Goal: Information Seeking & Learning: Find specific fact

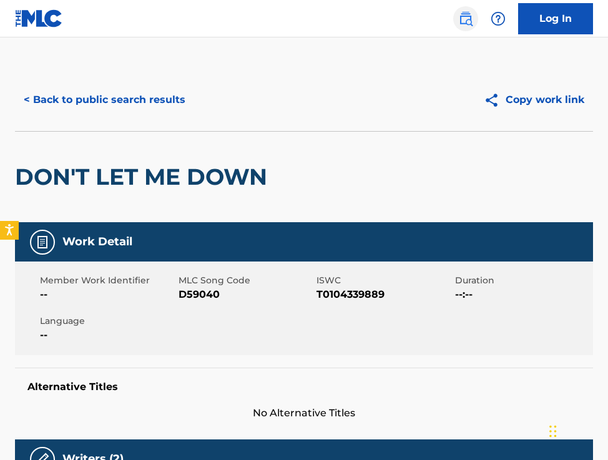
click at [460, 19] on img at bounding box center [465, 18] width 15 height 15
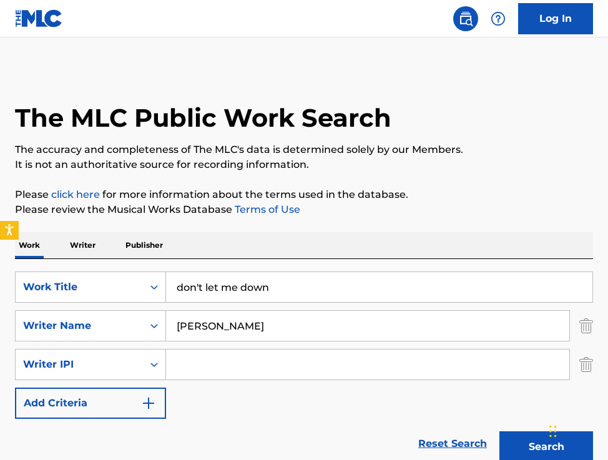
click at [205, 331] on input "[PERSON_NAME]" at bounding box center [367, 326] width 403 height 30
click at [223, 289] on input "don't let me down" at bounding box center [379, 287] width 426 height 30
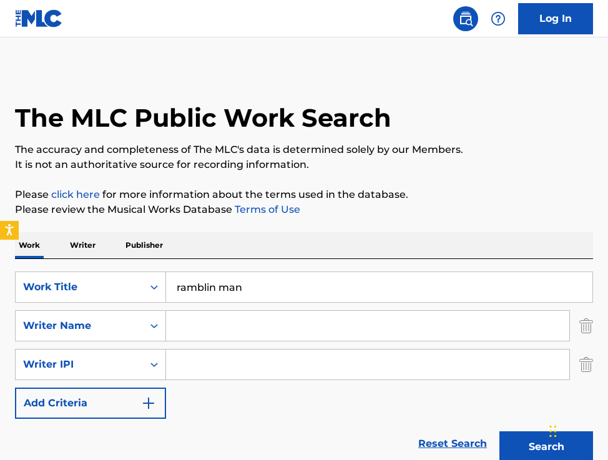
type input "ramblin man"
click at [499, 431] on button "Search" at bounding box center [546, 446] width 94 height 31
click at [245, 324] on input "Search Form" at bounding box center [367, 326] width 403 height 30
type input "williams"
click at [499, 431] on button "Search" at bounding box center [546, 446] width 94 height 31
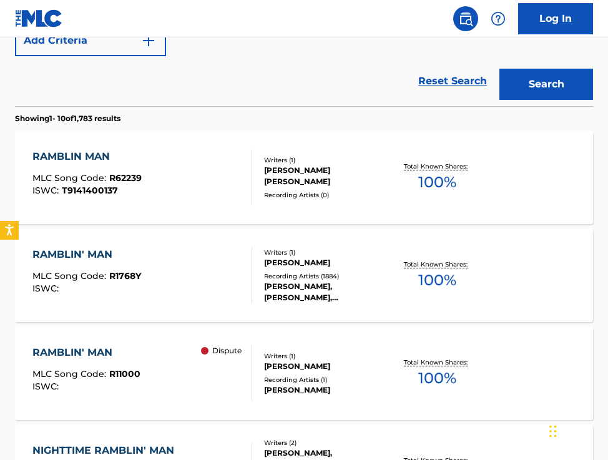
scroll to position [360, 0]
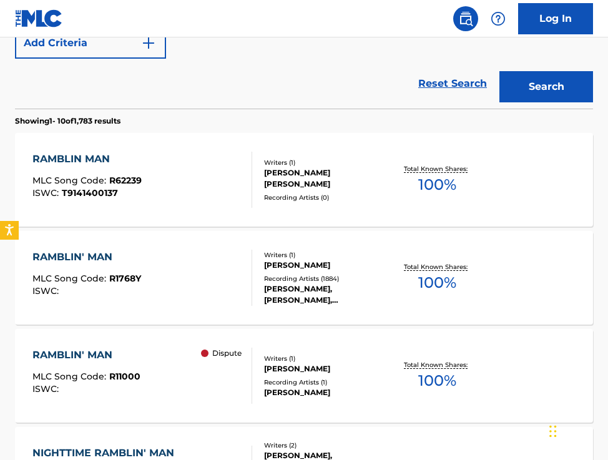
click at [167, 278] on div "RAMBLIN' MAN MLC Song Code : R1768Y ISWC :" at bounding box center [142, 278] width 220 height 56
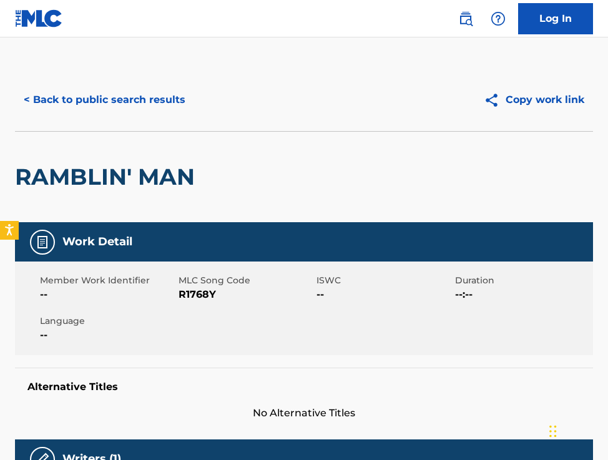
scroll to position [470, 0]
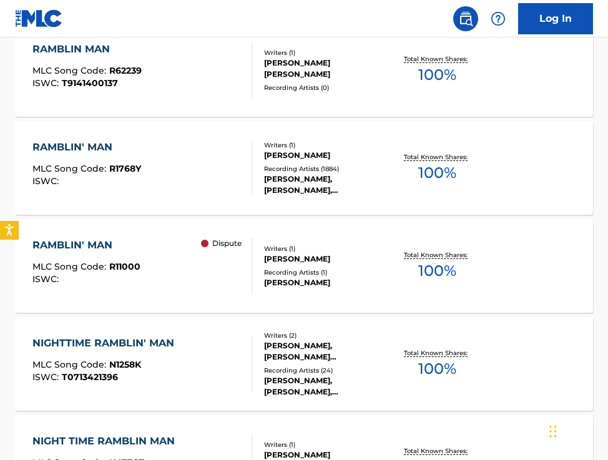
click at [226, 173] on div "RAMBLIN' MAN MLC Song Code : R1768Y ISWC :" at bounding box center [142, 168] width 220 height 56
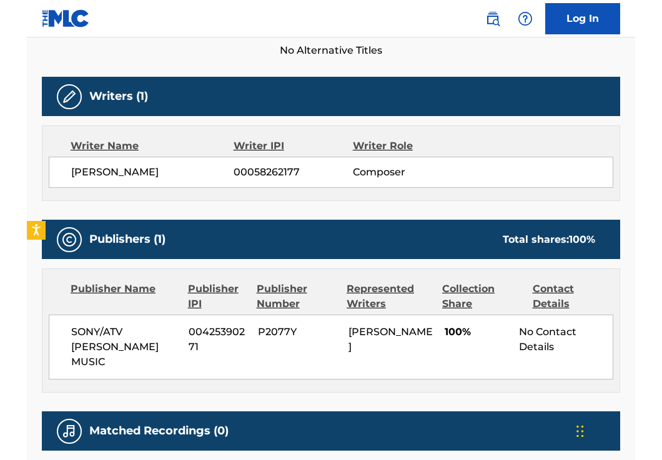
scroll to position [381, 0]
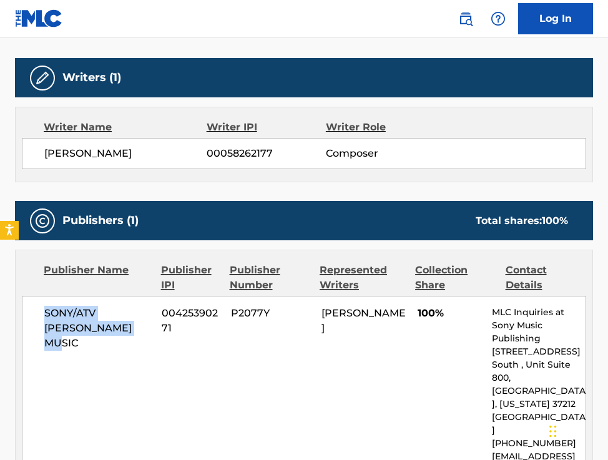
drag, startPoint x: 108, startPoint y: 330, endPoint x: 39, endPoint y: 314, distance: 71.0
click at [39, 314] on div "SONY/ATV [PERSON_NAME] MUSIC 00425390271 P2077Y [PERSON_NAME] 100% MLC Inquirie…" at bounding box center [304, 391] width 564 height 190
copy span "SONY/ATV [PERSON_NAME] MUSIC"
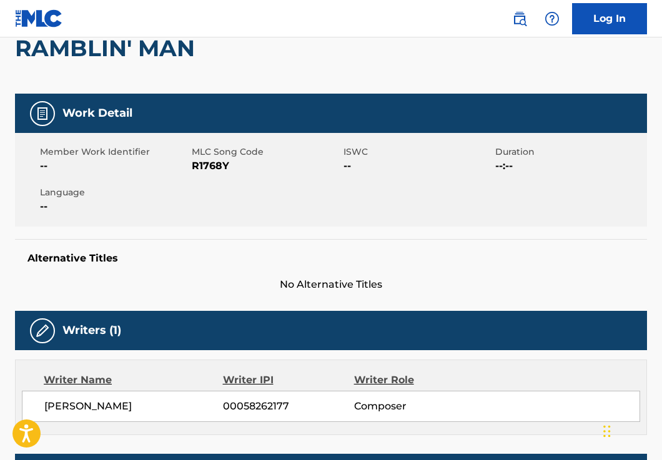
scroll to position [0, 0]
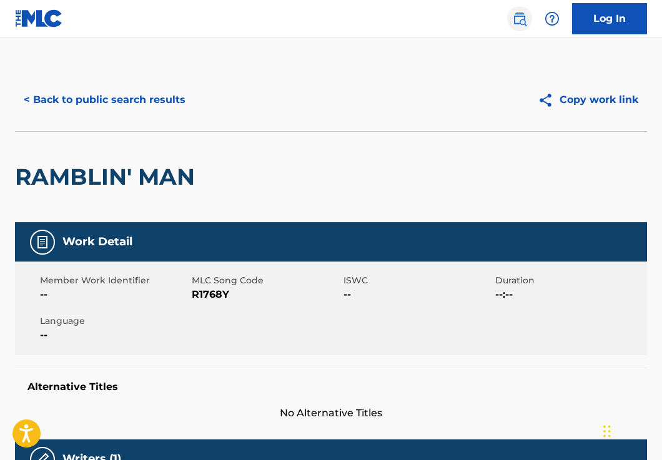
click at [512, 19] on img at bounding box center [519, 18] width 15 height 15
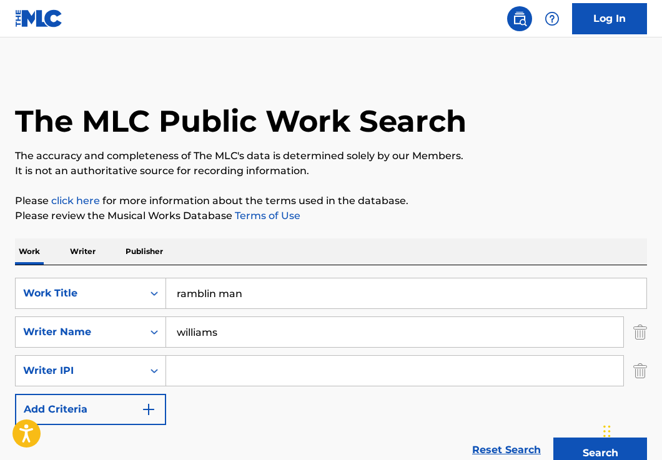
click at [213, 301] on input "ramblin man" at bounding box center [406, 293] width 480 height 30
type input "how much lonely heart stand"
click at [195, 339] on input "williams" at bounding box center [394, 332] width 457 height 30
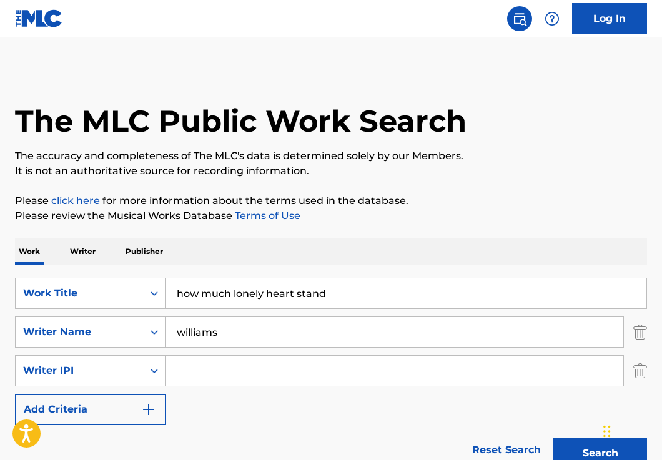
click at [195, 339] on input "williams" at bounding box center [394, 332] width 457 height 30
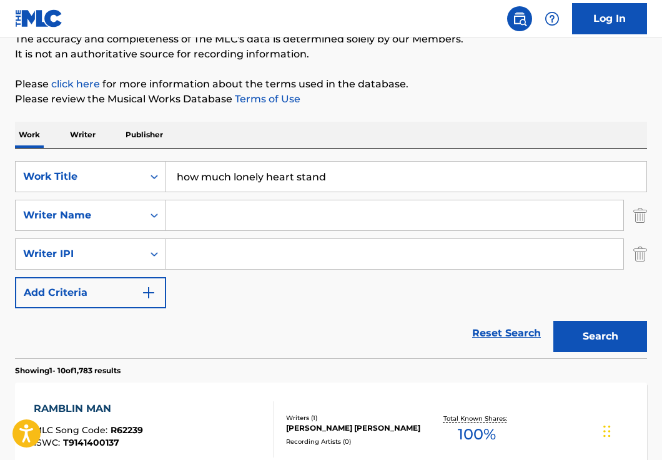
scroll to position [140, 0]
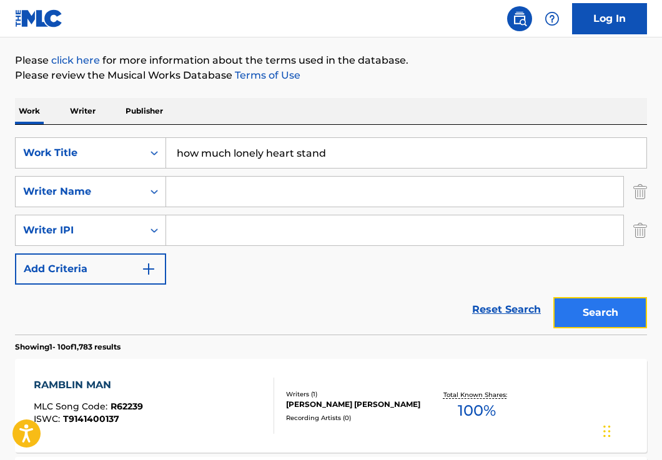
click at [597, 314] on button "Search" at bounding box center [600, 312] width 94 height 31
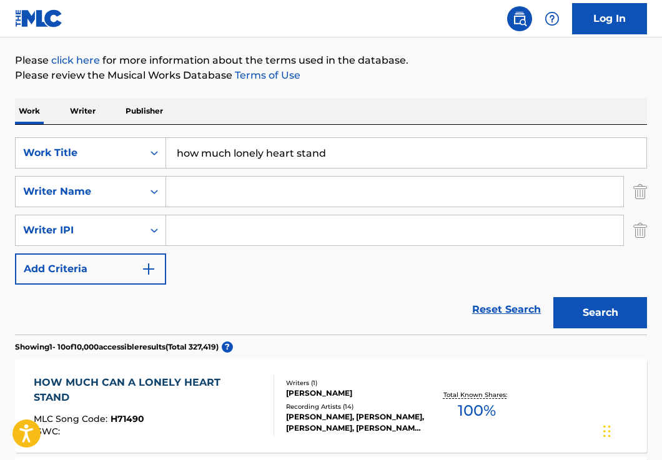
scroll to position [221, 0]
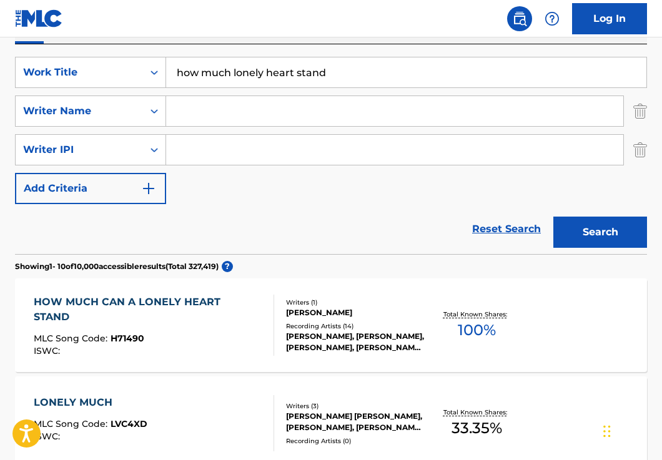
click at [240, 334] on div "MLC Song Code : H71490" at bounding box center [149, 340] width 230 height 12
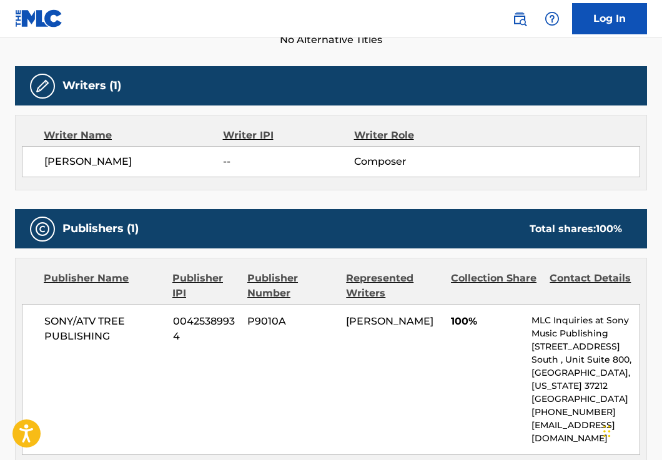
scroll to position [414, 0]
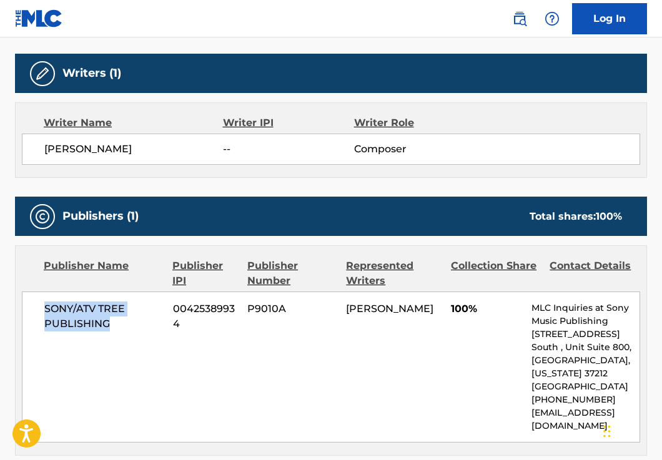
drag, startPoint x: 118, startPoint y: 323, endPoint x: 17, endPoint y: 302, distance: 102.7
click at [17, 302] on div "Publisher Name Publisher IPI Publisher Number Represented Writers Collection Sh…" at bounding box center [331, 350] width 630 height 209
copy span "SONY/ATV TREE PUBLISHING"
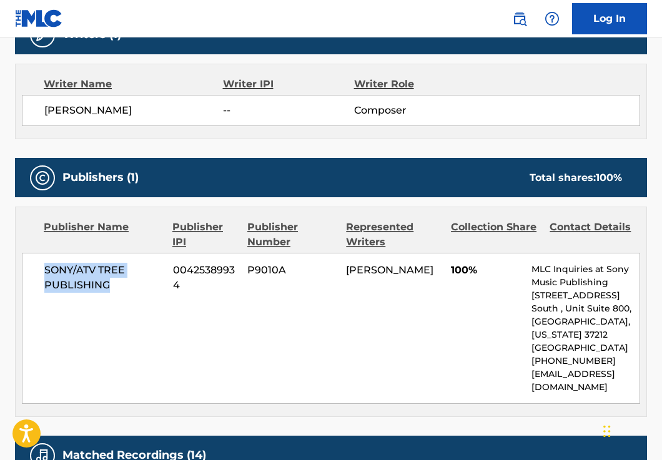
scroll to position [0, 0]
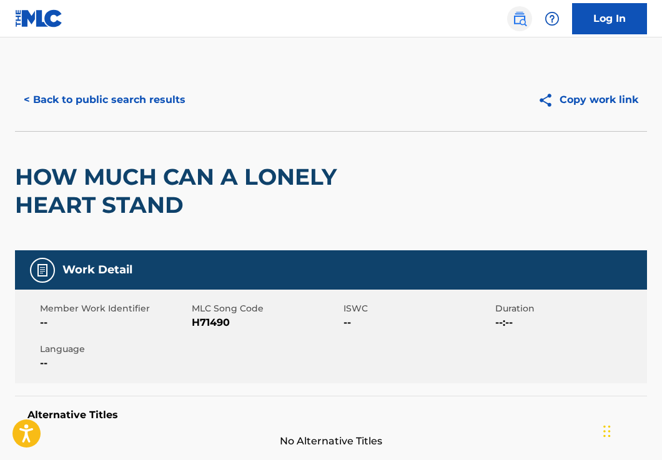
click at [512, 14] on img at bounding box center [519, 18] width 15 height 15
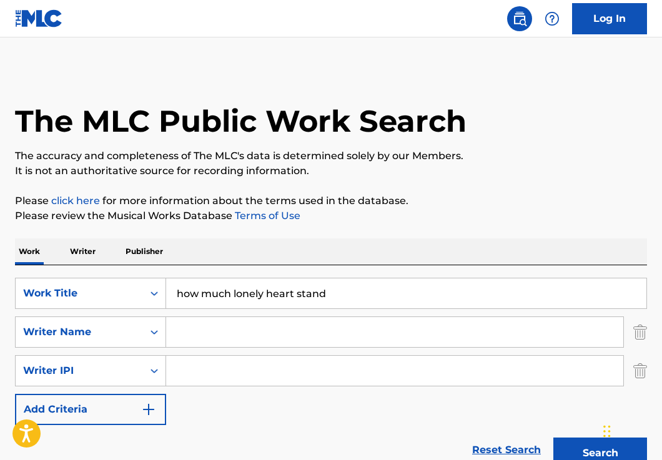
click at [241, 298] on input "how much lonely heart stand" at bounding box center [406, 293] width 480 height 30
type input "everybody wants to rule world"
click at [553, 437] on button "Search" at bounding box center [600, 452] width 94 height 31
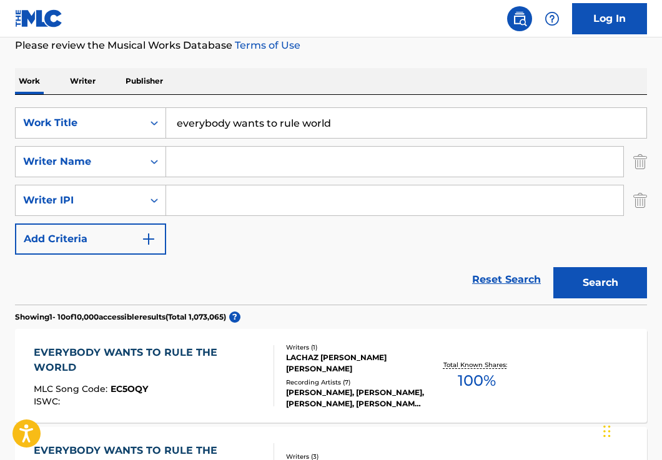
scroll to position [172, 0]
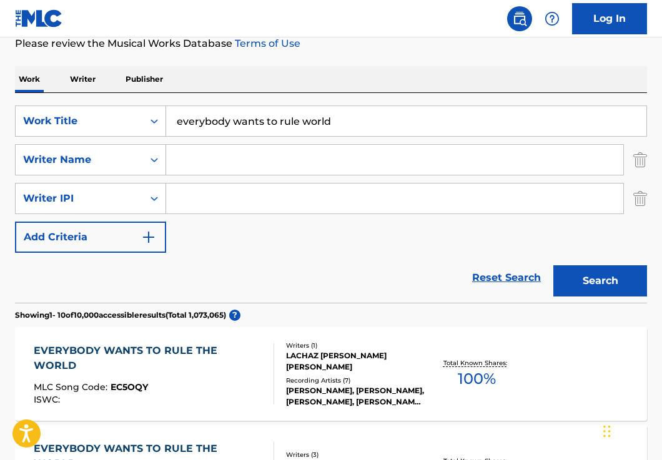
click at [203, 164] on input "Search Form" at bounding box center [394, 160] width 457 height 30
type input "[PERSON_NAME]"
click at [553, 265] on button "Search" at bounding box center [600, 280] width 94 height 31
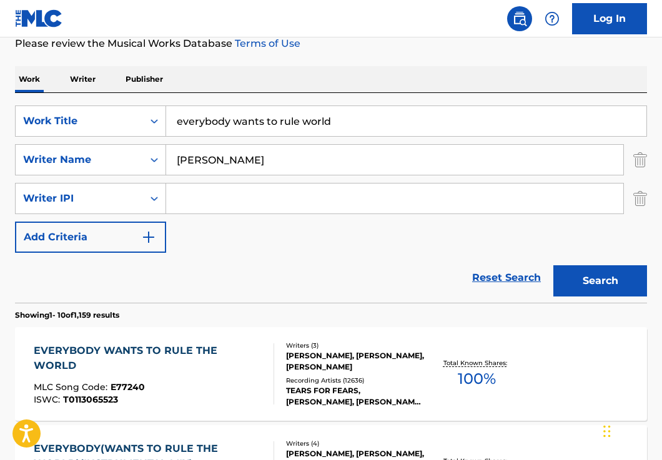
scroll to position [305, 0]
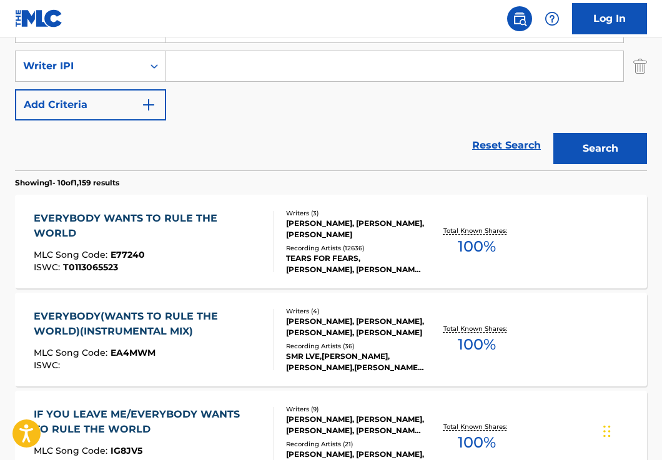
click at [177, 266] on div "ISWC : T0113065523" at bounding box center [149, 267] width 230 height 9
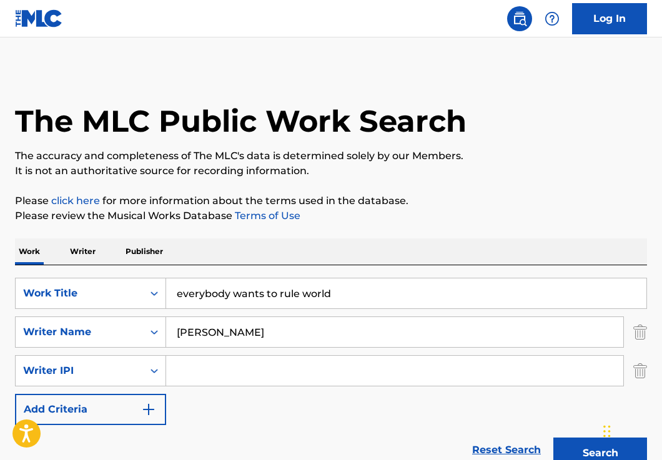
scroll to position [414, 0]
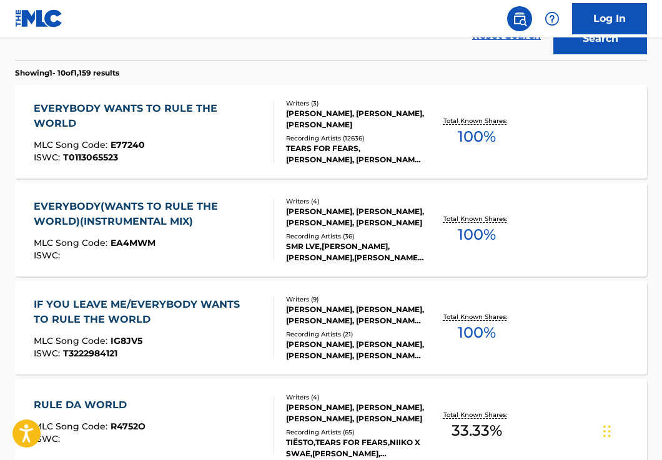
click at [196, 135] on div "EVERYBODY WANTS TO RULE THE WORLD MLC Song Code : E77240 ISWC : T0113065523" at bounding box center [149, 131] width 230 height 61
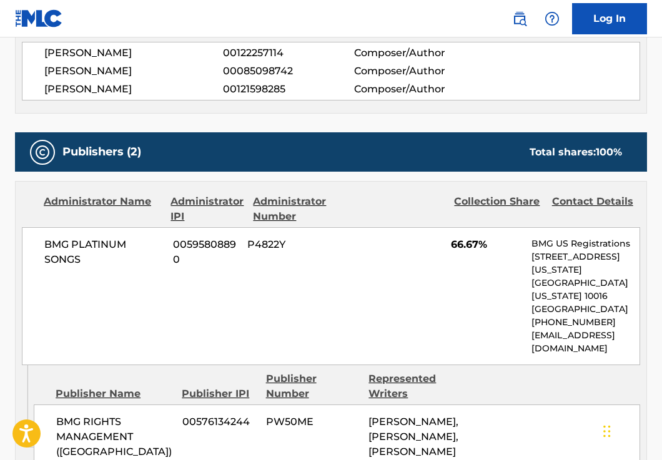
scroll to position [686, 0]
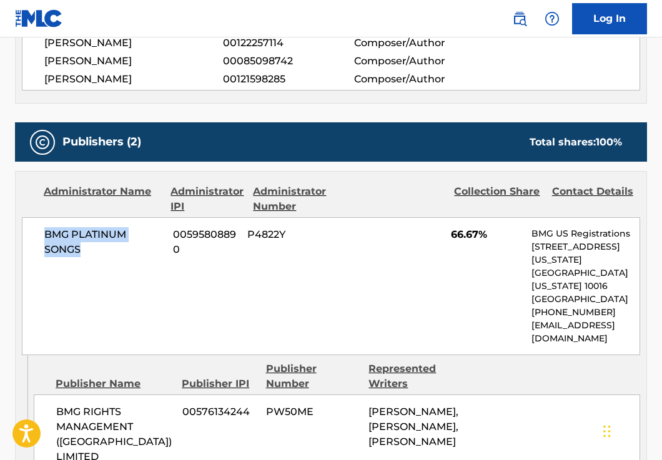
drag, startPoint x: 81, startPoint y: 248, endPoint x: 45, endPoint y: 237, distance: 37.5
click at [45, 237] on span "BMG PLATINUM SONGS" at bounding box center [103, 242] width 119 height 30
copy span "BMG PLATINUM SONGS"
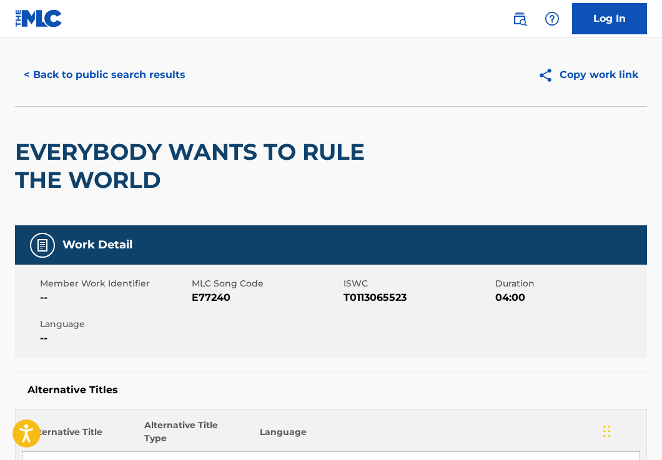
scroll to position [0, 0]
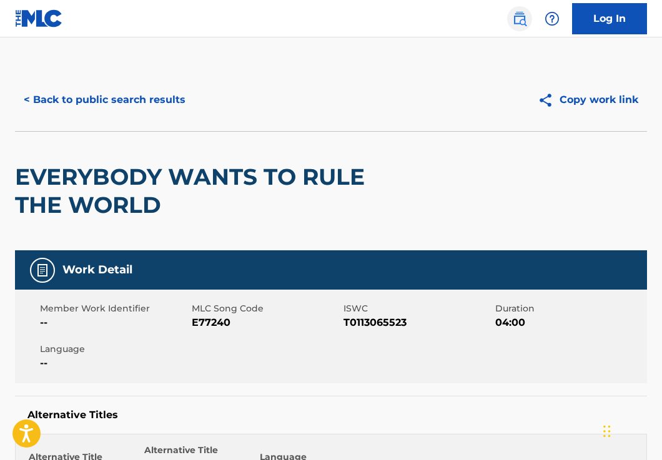
click at [517, 16] on img at bounding box center [519, 18] width 15 height 15
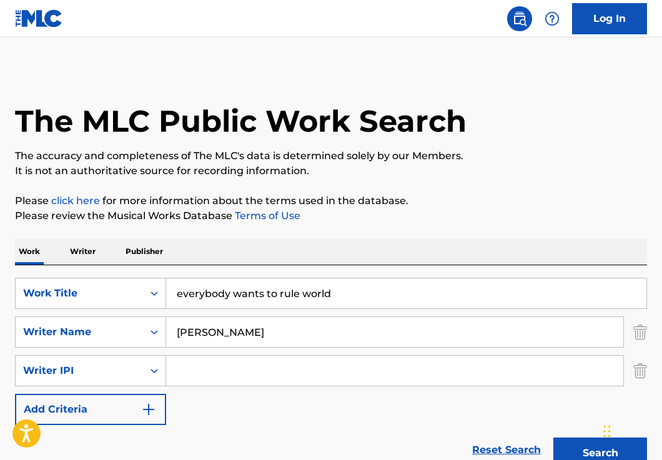
click at [213, 290] on input "everybody wants to rule world" at bounding box center [406, 293] width 480 height 30
type input "more than i can say"
click at [203, 337] on input "[PERSON_NAME]" at bounding box center [394, 332] width 457 height 30
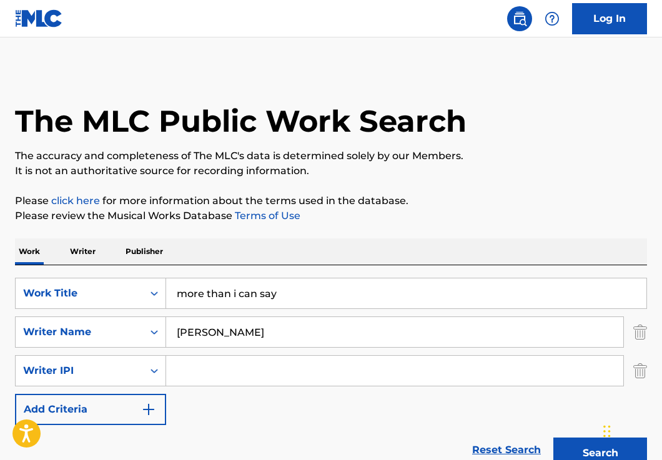
click at [203, 337] on input "[PERSON_NAME]" at bounding box center [394, 332] width 457 height 30
type input "[PERSON_NAME]"
click at [553, 437] on button "Search" at bounding box center [600, 452] width 94 height 31
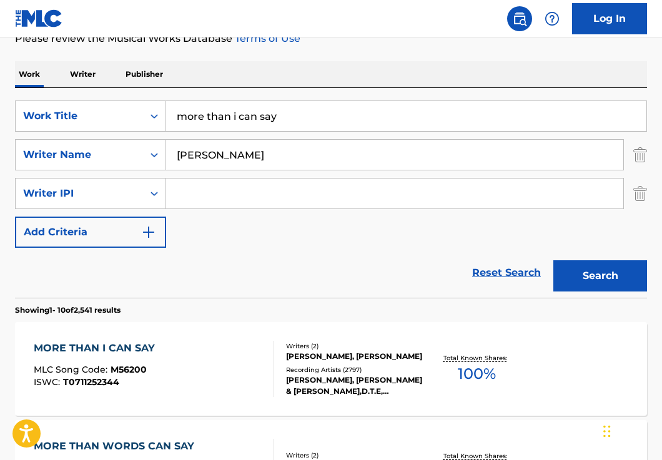
scroll to position [290, 0]
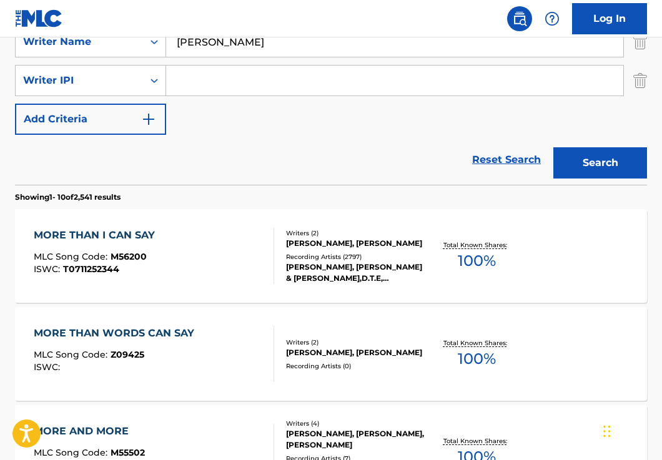
click at [185, 266] on div "MORE THAN I CAN SAY MLC Song Code : M56200 ISWC : T0711252344" at bounding box center [154, 256] width 240 height 56
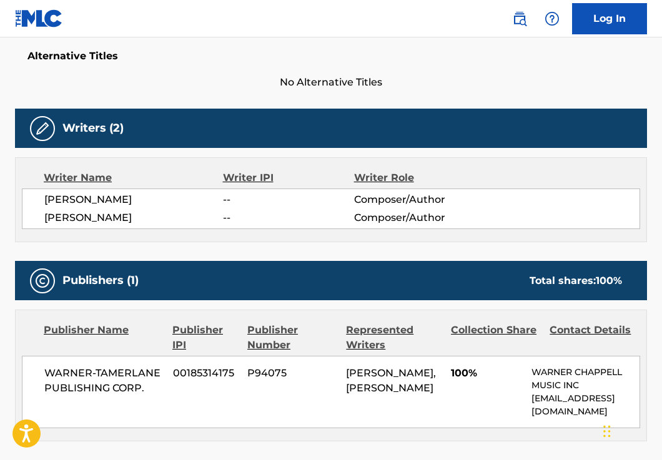
scroll to position [348, 0]
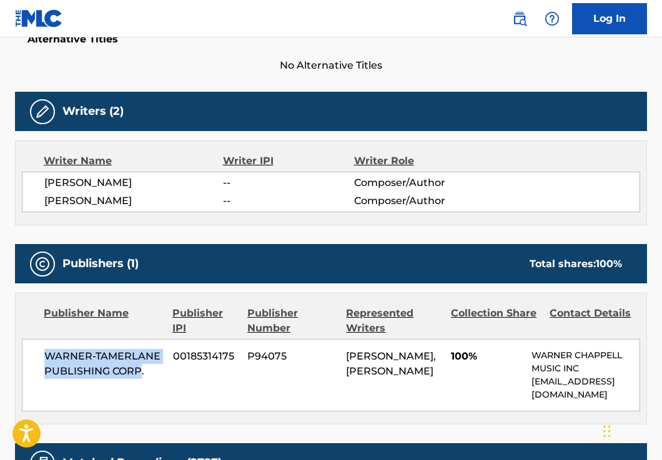
drag, startPoint x: 141, startPoint y: 368, endPoint x: 46, endPoint y: 356, distance: 95.7
click at [46, 356] on span "WARNER-TAMERLANE PUBLISHING CORP." at bounding box center [103, 364] width 119 height 30
copy span "WARNER-[PERSON_NAME] PUBLISHING CORP"
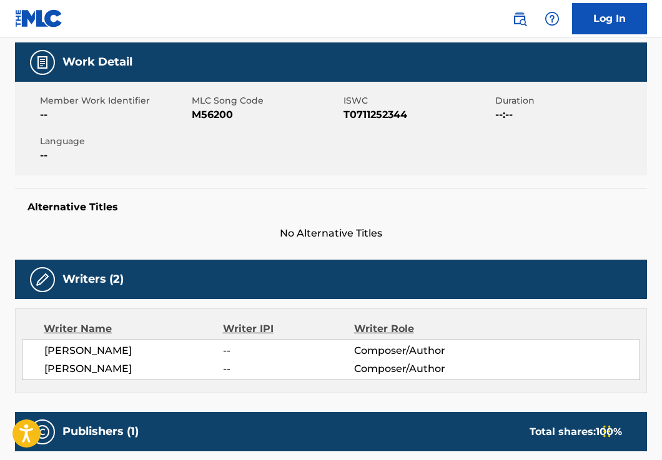
scroll to position [0, 0]
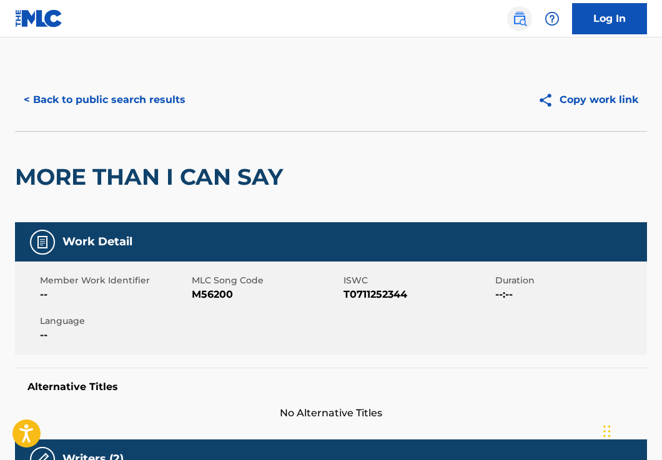
click at [517, 22] on img at bounding box center [519, 18] width 15 height 15
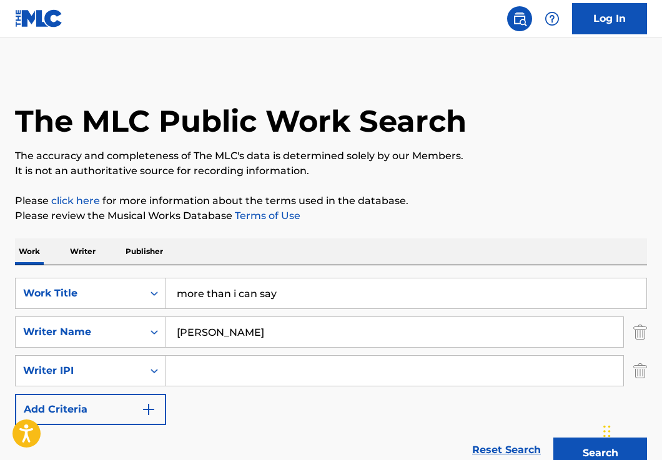
click at [215, 284] on input "more than i can say" at bounding box center [406, 293] width 480 height 30
type input "dreams"
click at [214, 336] on input "[PERSON_NAME]" at bounding box center [394, 332] width 457 height 30
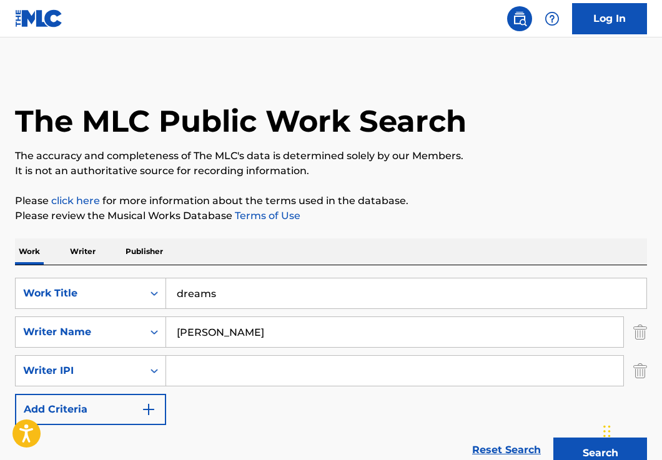
click at [214, 336] on input "[PERSON_NAME]" at bounding box center [394, 332] width 457 height 30
type input "cranberries"
click at [553, 437] on button "Search" at bounding box center [600, 452] width 94 height 31
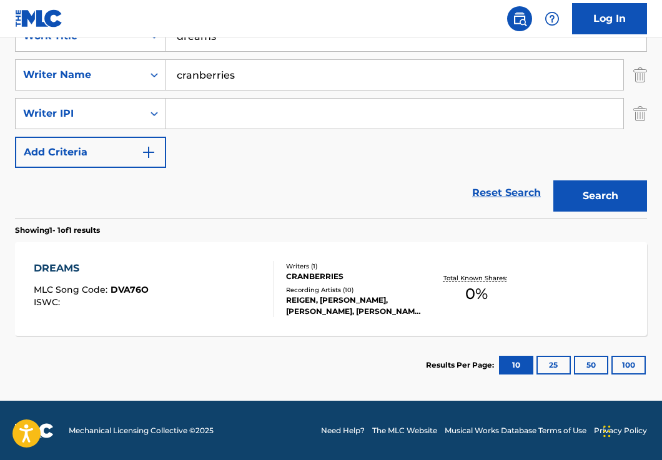
scroll to position [258, 0]
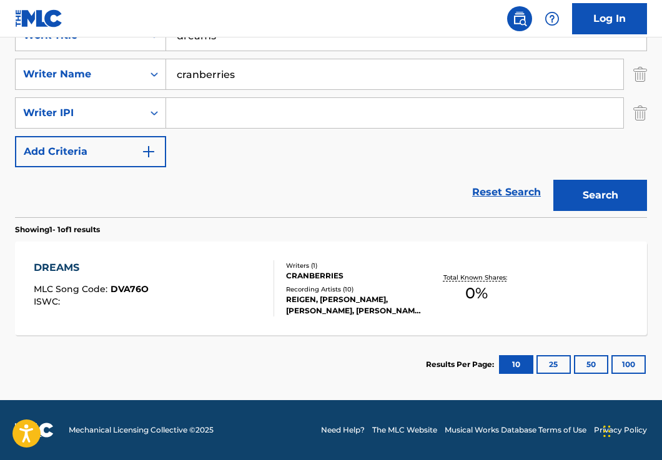
click at [175, 286] on div "DREAMS MLC Song Code : DVA76O ISWC :" at bounding box center [154, 288] width 240 height 56
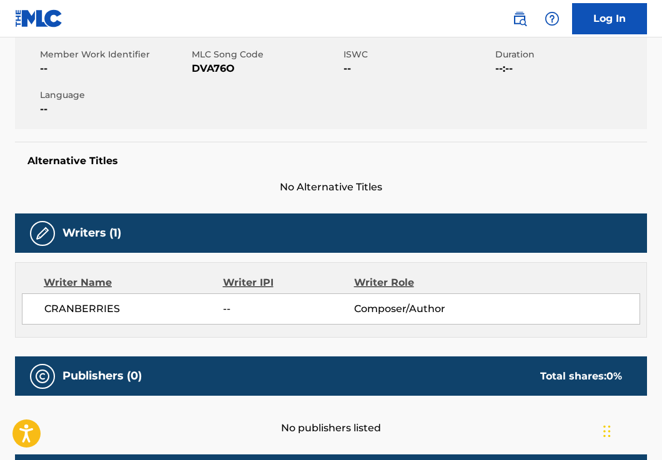
scroll to position [225, 0]
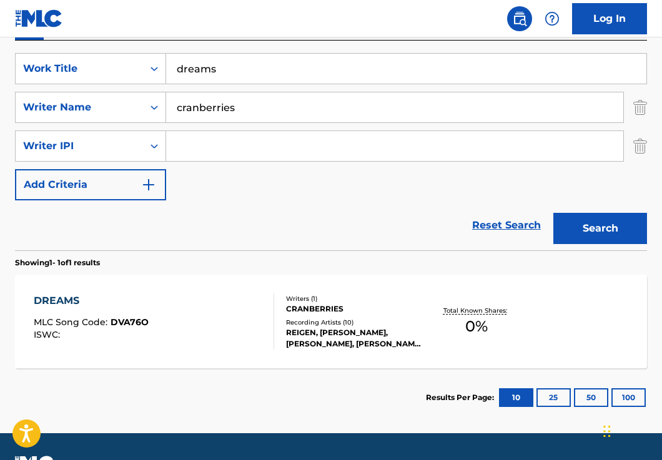
click at [200, 106] on input "cranberries" at bounding box center [394, 107] width 457 height 30
type input "="
click at [553, 213] on button "Search" at bounding box center [600, 228] width 94 height 31
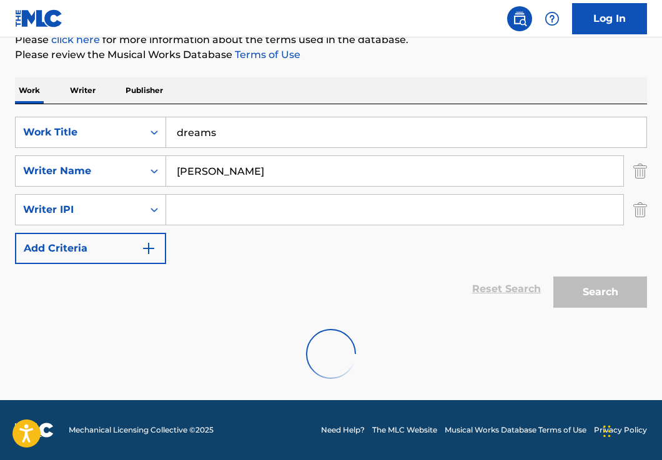
scroll to position [120, 0]
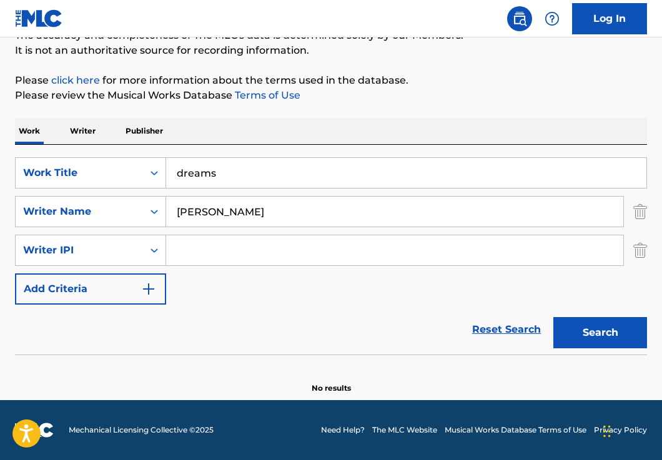
click at [191, 220] on input "[PERSON_NAME]" at bounding box center [394, 212] width 457 height 30
type input "dolores"
click at [553, 317] on button "Search" at bounding box center [600, 332] width 94 height 31
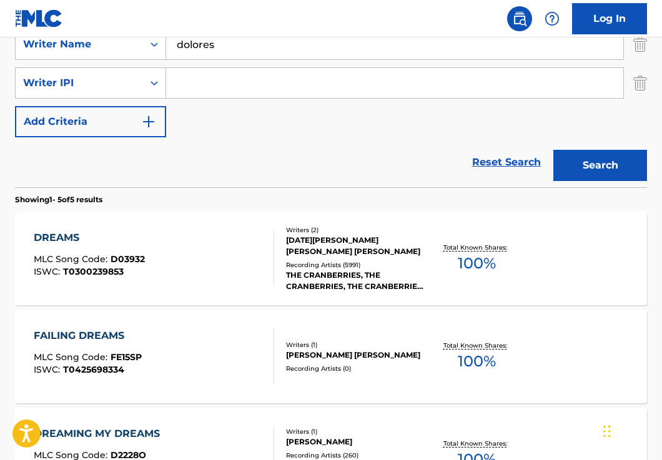
scroll to position [294, 0]
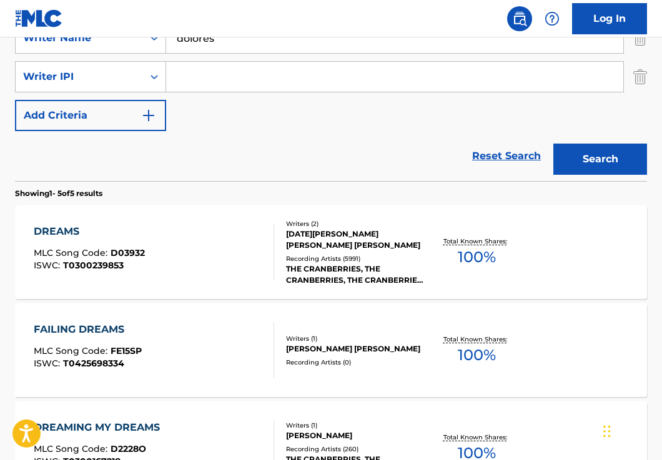
click at [227, 244] on div "DREAMS MLC Song Code : D03932 ISWC : T0300239853" at bounding box center [154, 252] width 240 height 56
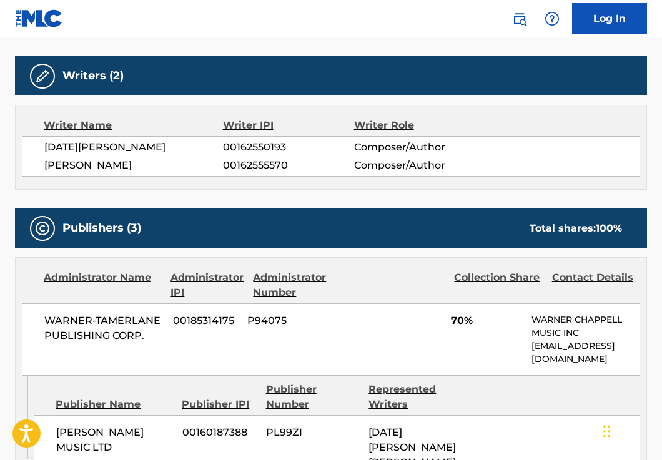
scroll to position [505, 0]
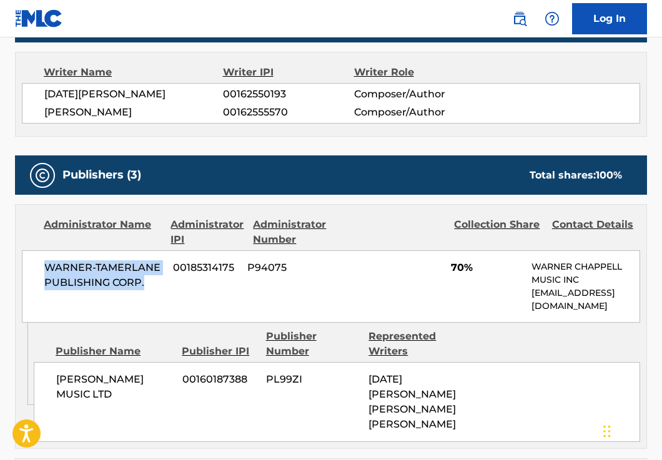
drag, startPoint x: 149, startPoint y: 281, endPoint x: 23, endPoint y: 266, distance: 126.4
click at [23, 266] on div "WARNER-[PERSON_NAME] PUBLISHING CORP. 00185314175 P94075 70% [PERSON_NAME] MUSI…" at bounding box center [331, 286] width 618 height 72
copy span "WARNER-TAMERLANE PUBLISHING CORP."
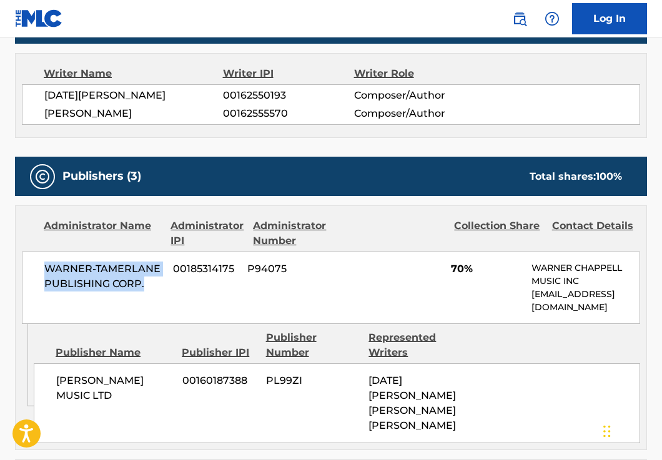
scroll to position [0, 0]
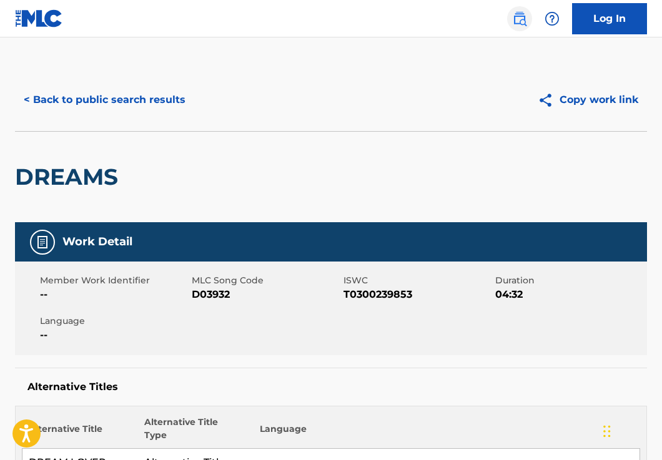
click at [515, 19] on img at bounding box center [519, 18] width 15 height 15
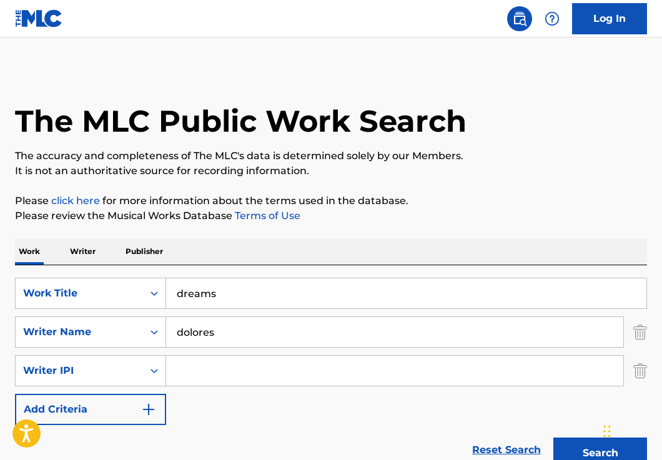
click at [228, 298] on input "dreams" at bounding box center [406, 293] width 480 height 30
type input "unchained melody"
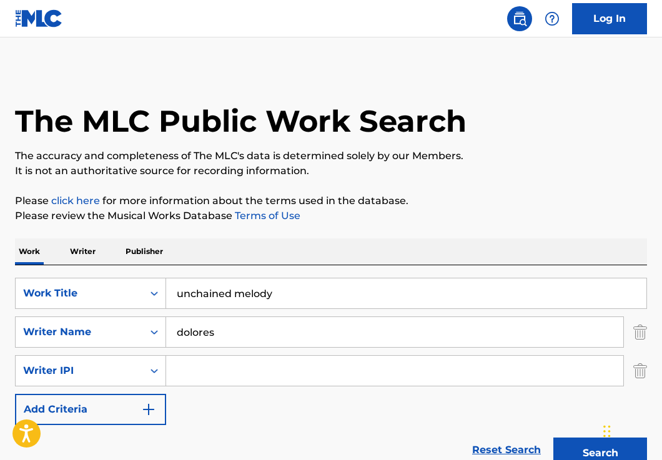
click at [223, 332] on input "dolores" at bounding box center [394, 332] width 457 height 30
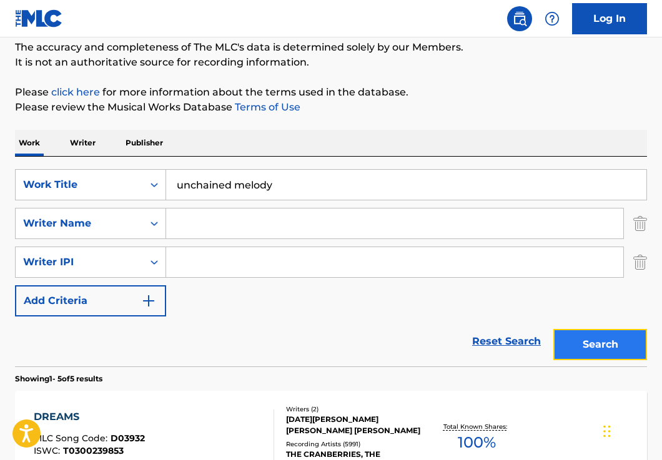
click at [600, 339] on button "Search" at bounding box center [600, 344] width 94 height 31
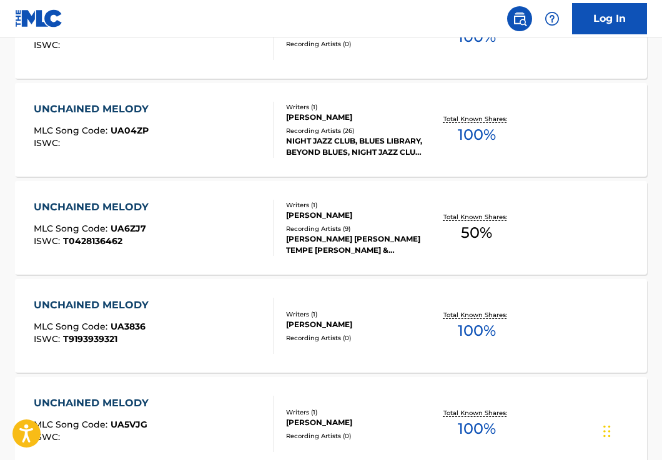
scroll to position [0, 0]
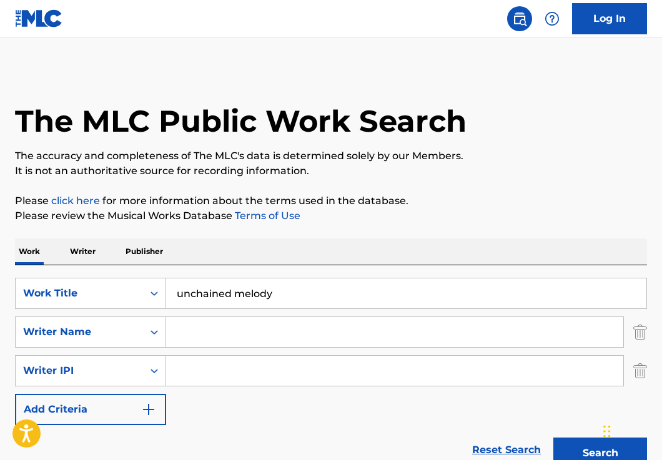
click at [209, 338] on input "Search Form" at bounding box center [394, 332] width 457 height 30
type input "[PERSON_NAME]"
click at [553, 437] on button "Search" at bounding box center [600, 452] width 94 height 31
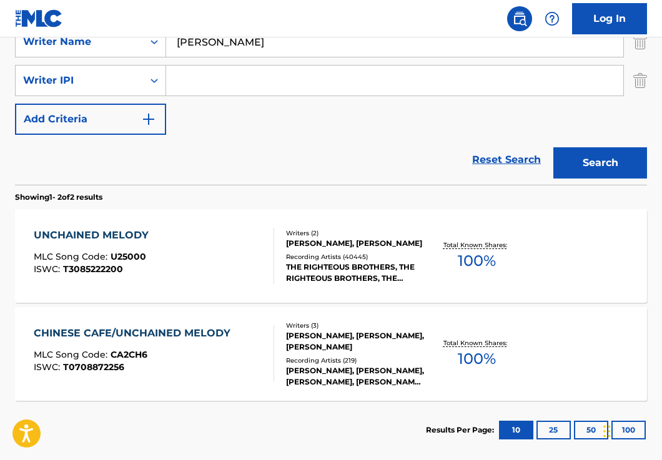
scroll to position [288, 0]
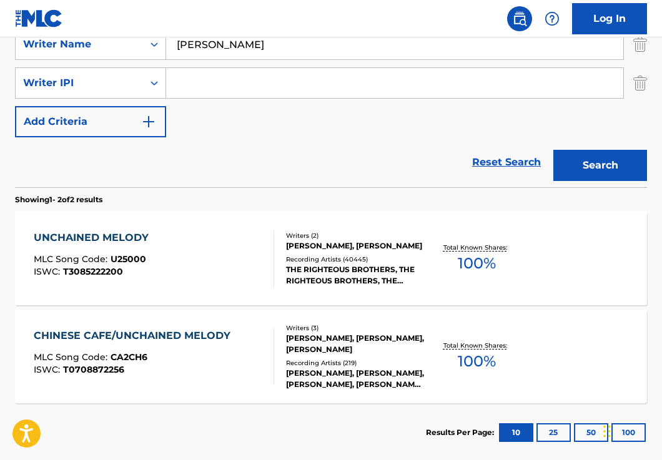
click at [183, 255] on div "UNCHAINED MELODY MLC Song Code : U25000 ISWC : T3085222200" at bounding box center [154, 258] width 240 height 56
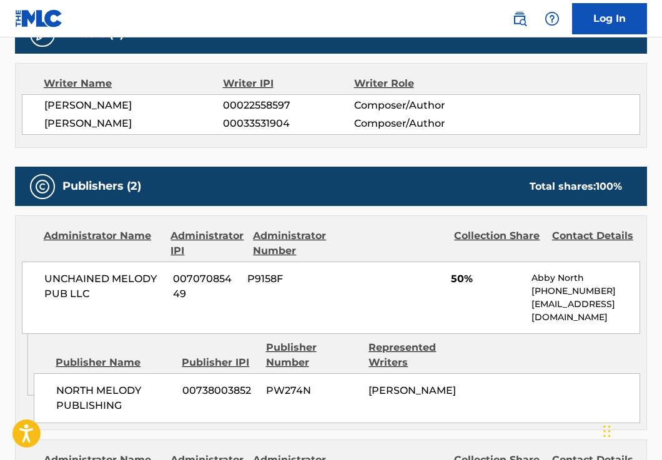
scroll to position [1262, 0]
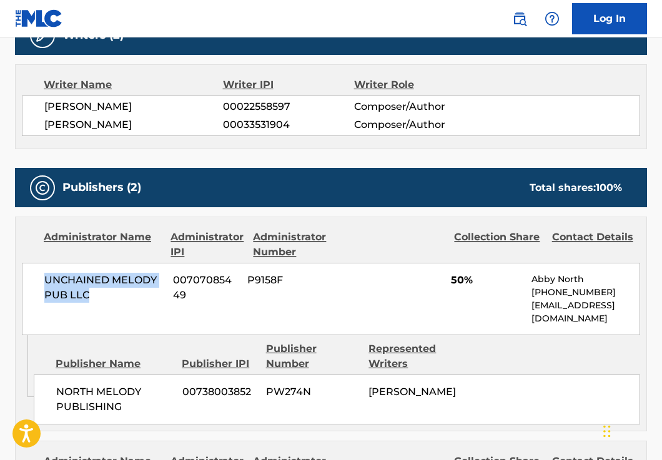
drag, startPoint x: 94, startPoint y: 261, endPoint x: 46, endPoint y: 251, distance: 49.1
click at [46, 273] on span "UNCHAINED MELODY PUB LLC" at bounding box center [103, 288] width 119 height 30
copy span "UNCHAINED MELODY PUB LLC"
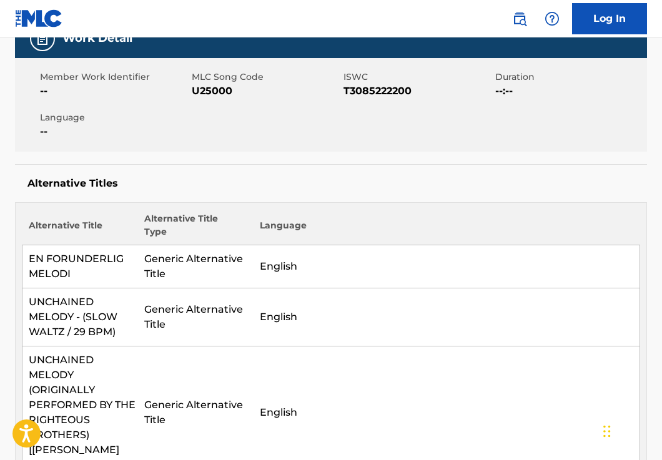
scroll to position [0, 0]
